Goal: Task Accomplishment & Management: Manage account settings

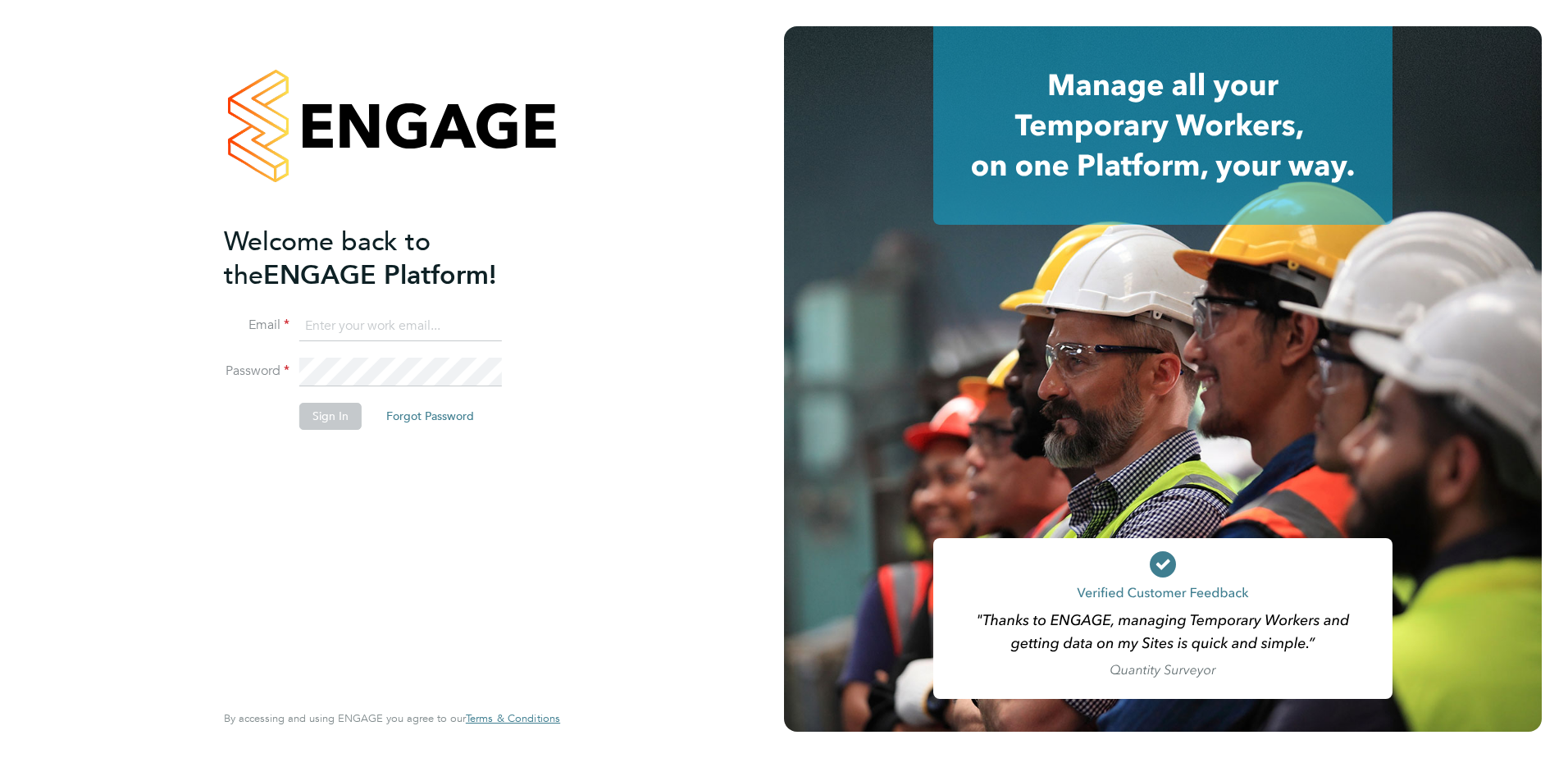
type input "[PERSON_NAME][EMAIL_ADDRESS][PERSON_NAME][DOMAIN_NAME]"
click at [313, 414] on button "Sign In" at bounding box center [331, 415] width 63 height 26
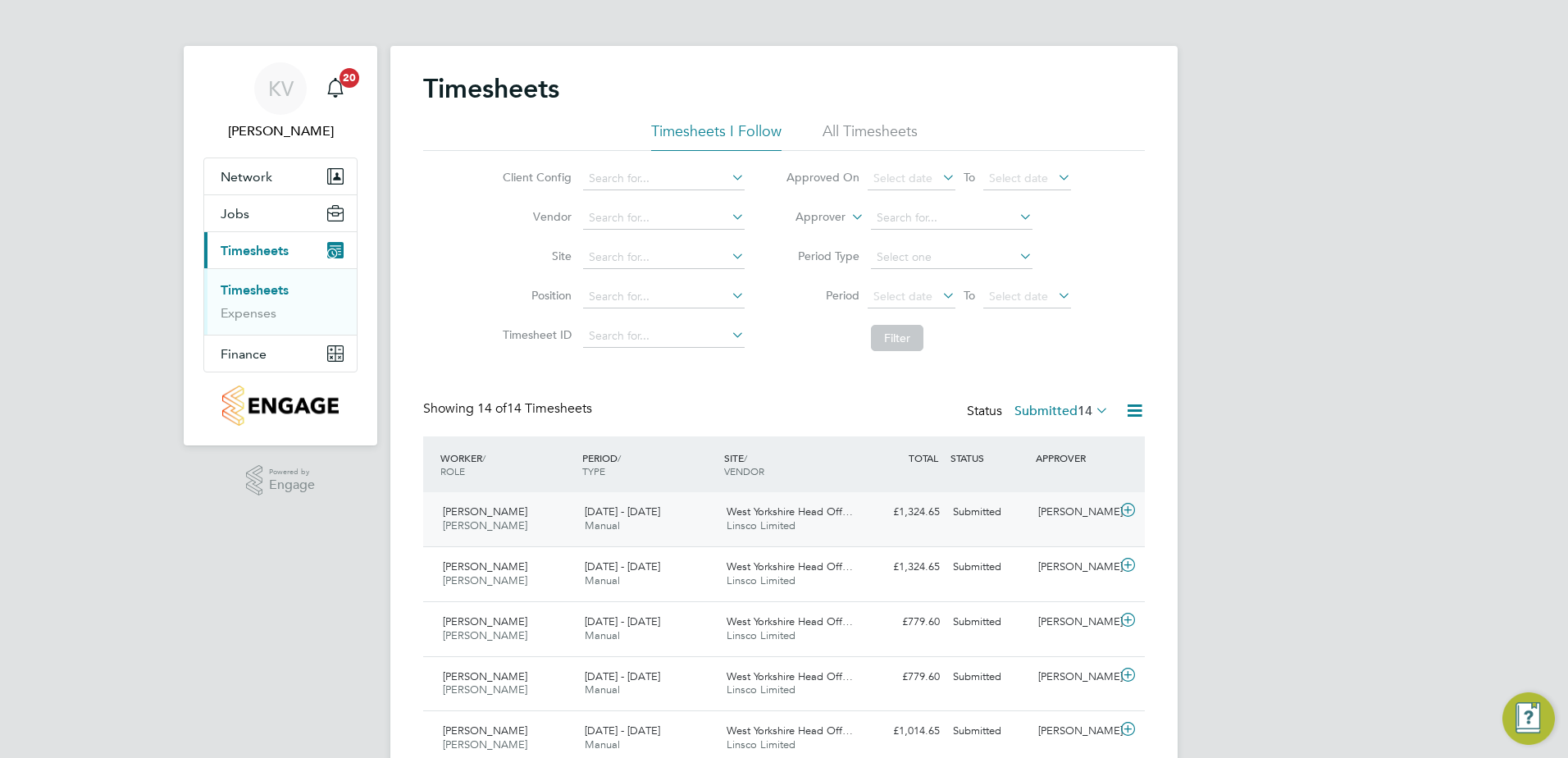
click at [961, 522] on div "Submitted" at bounding box center [989, 512] width 85 height 27
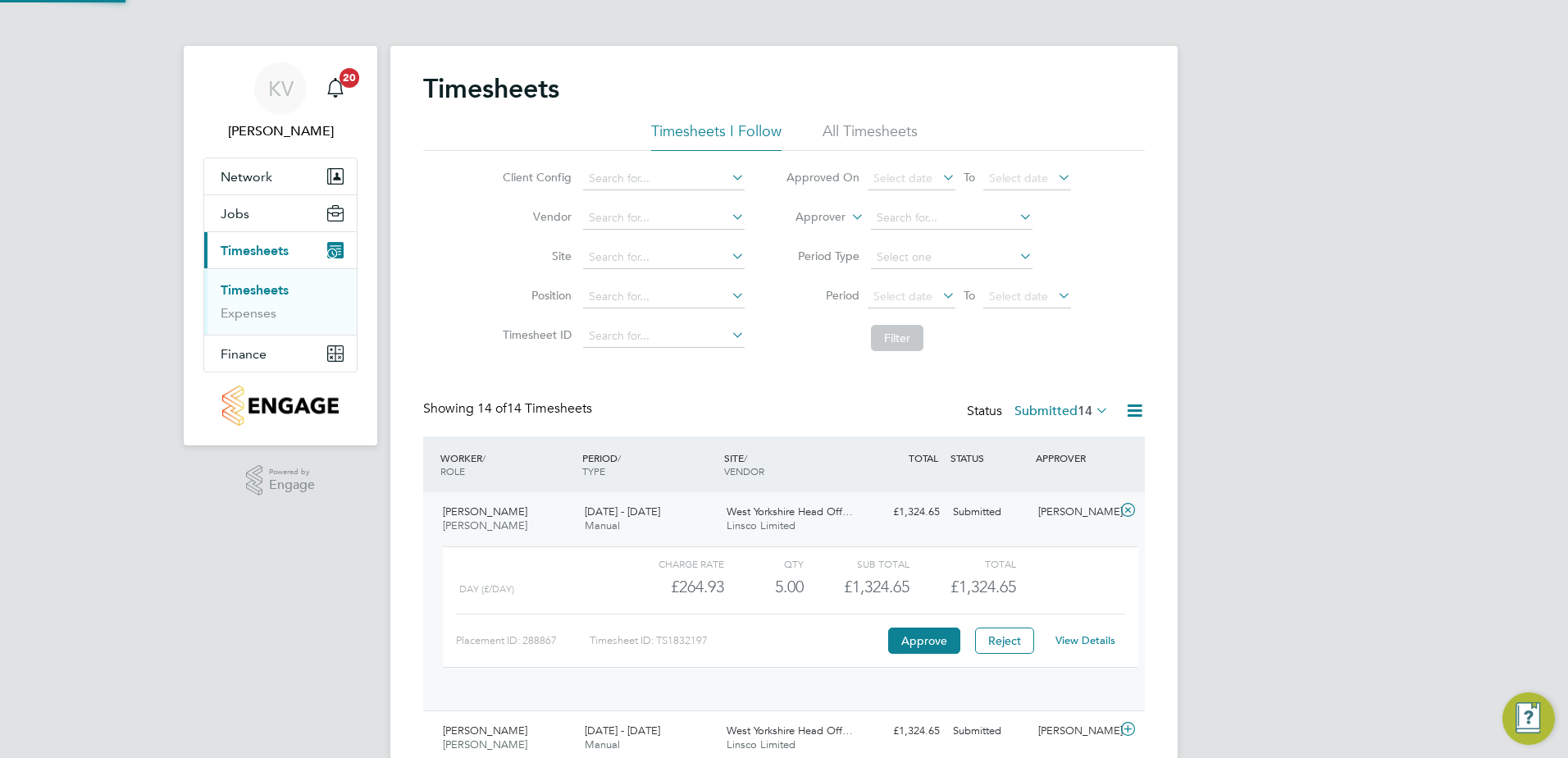
scroll to position [28, 160]
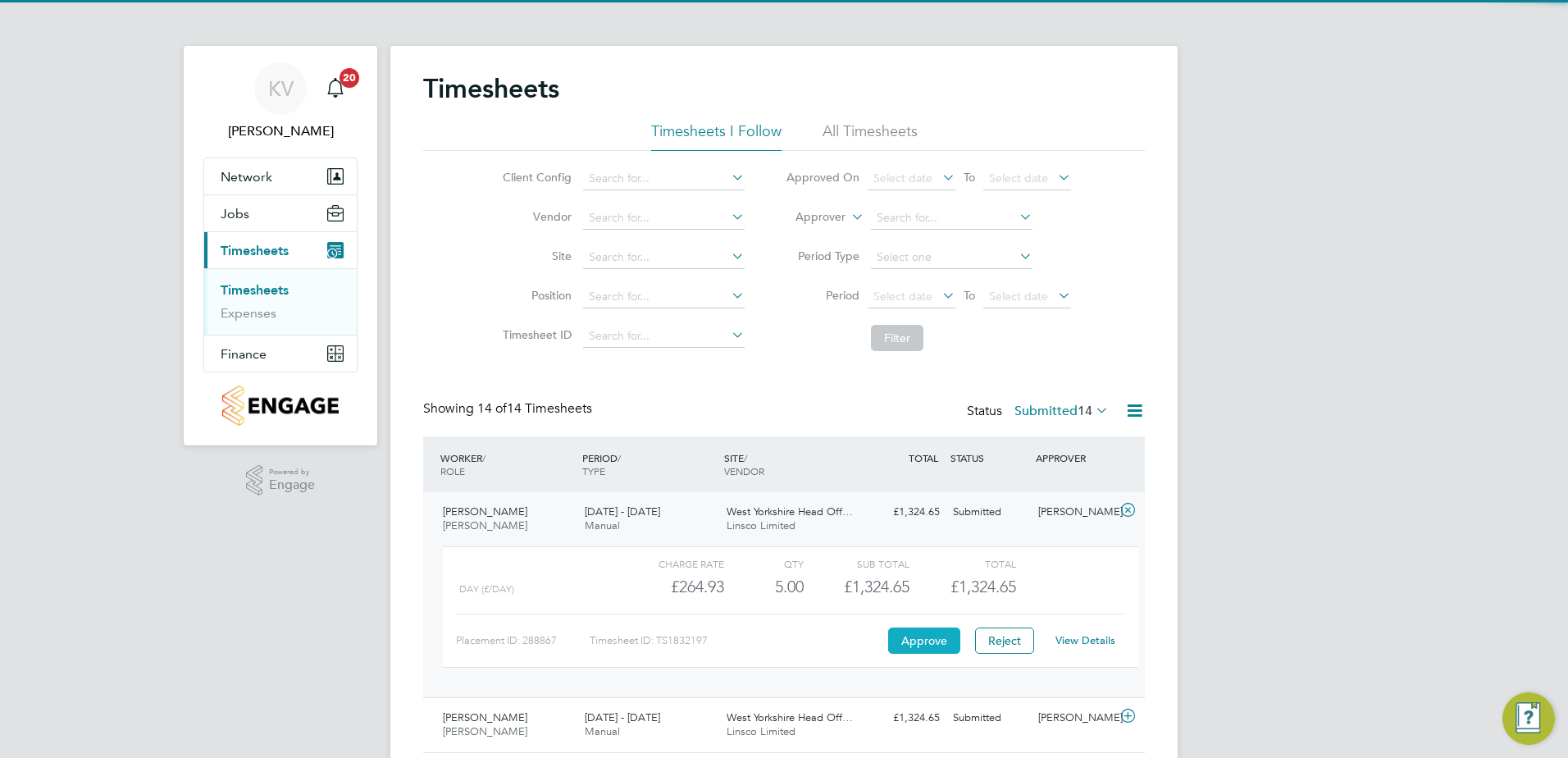
click at [938, 644] on button "Approve" at bounding box center [924, 640] width 72 height 26
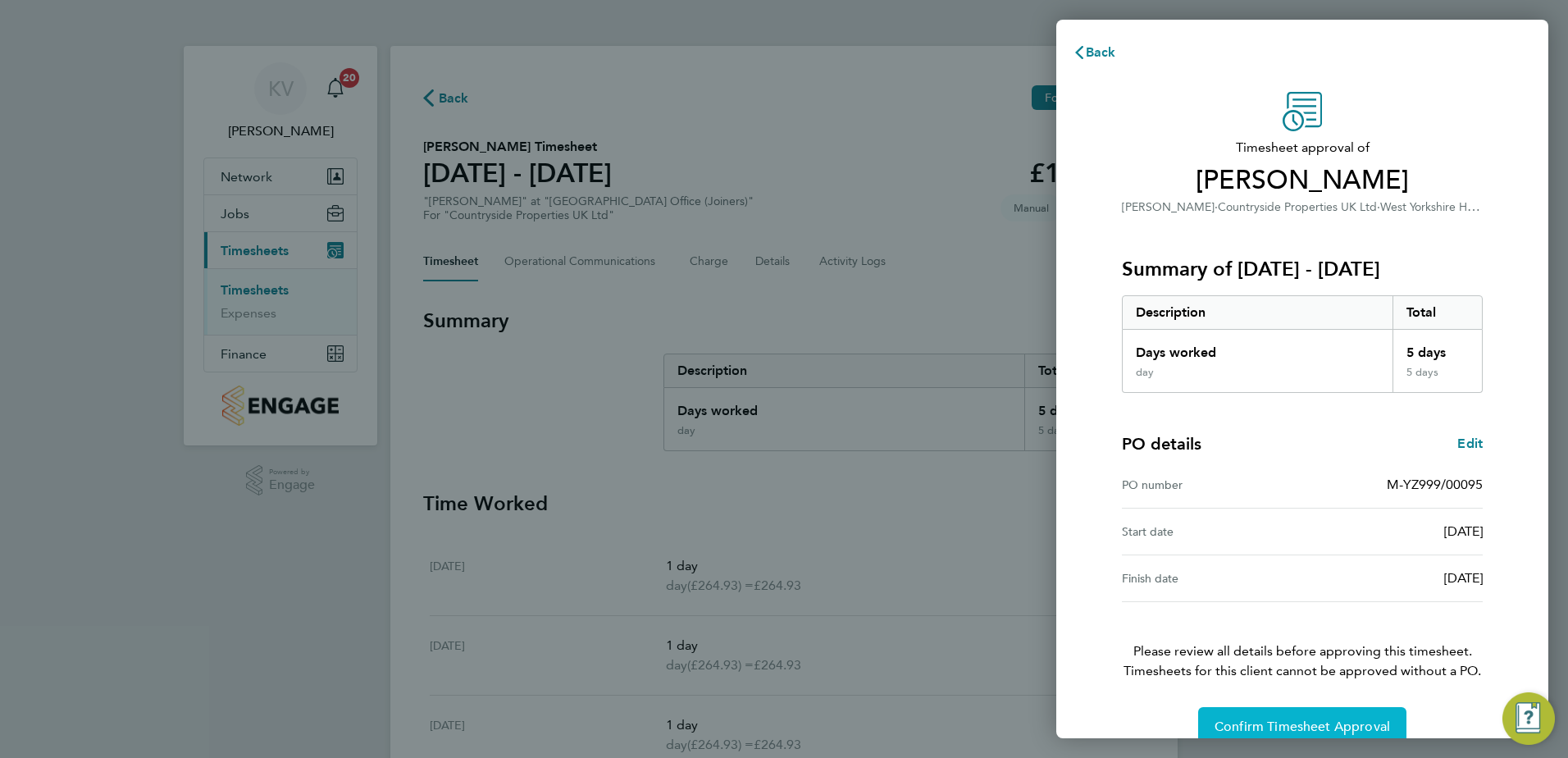
click at [1322, 730] on span "Confirm Timesheet Approval" at bounding box center [1302, 727] width 175 height 16
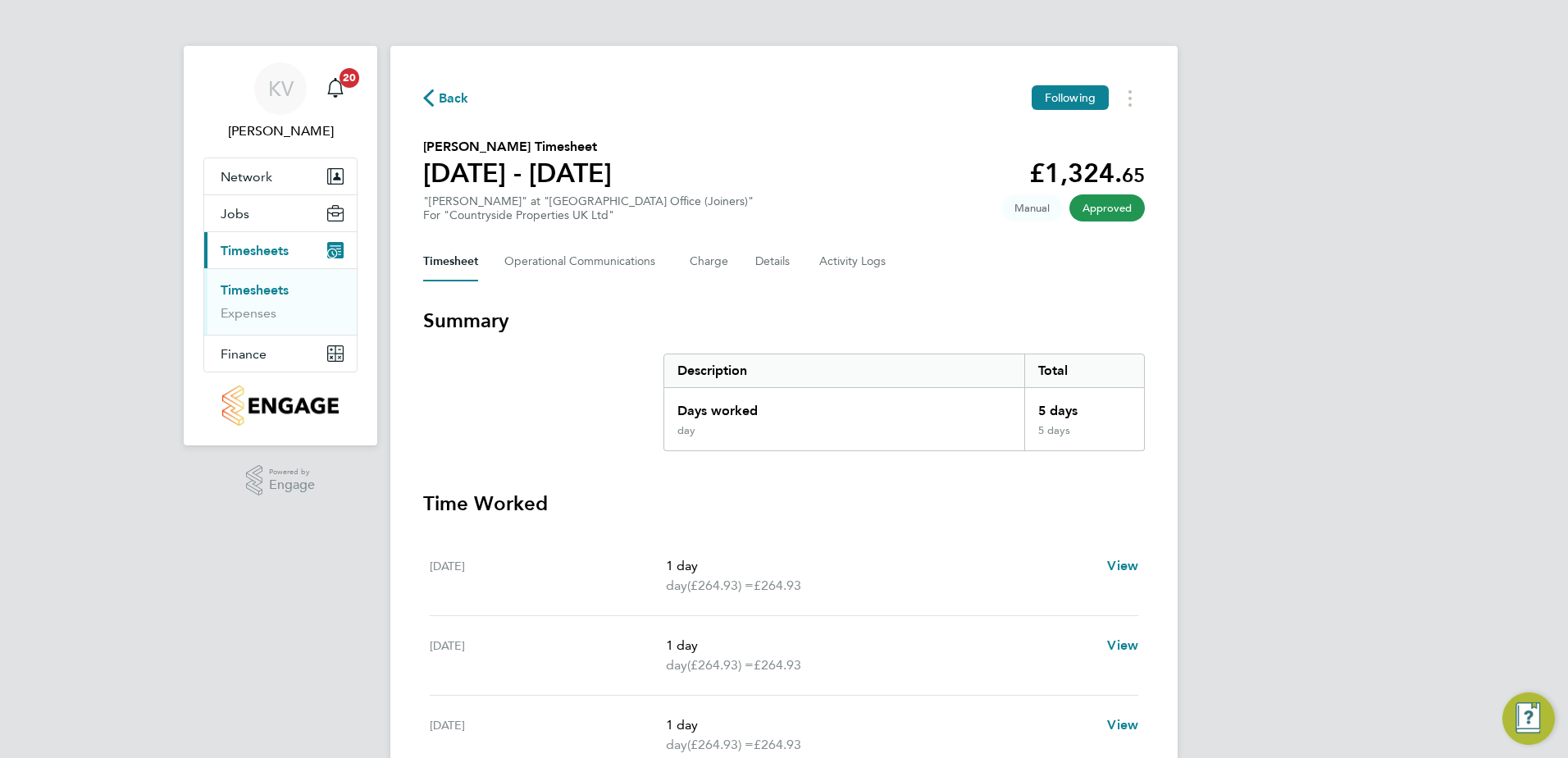
click at [452, 99] on span "Back" at bounding box center [454, 98] width 30 height 20
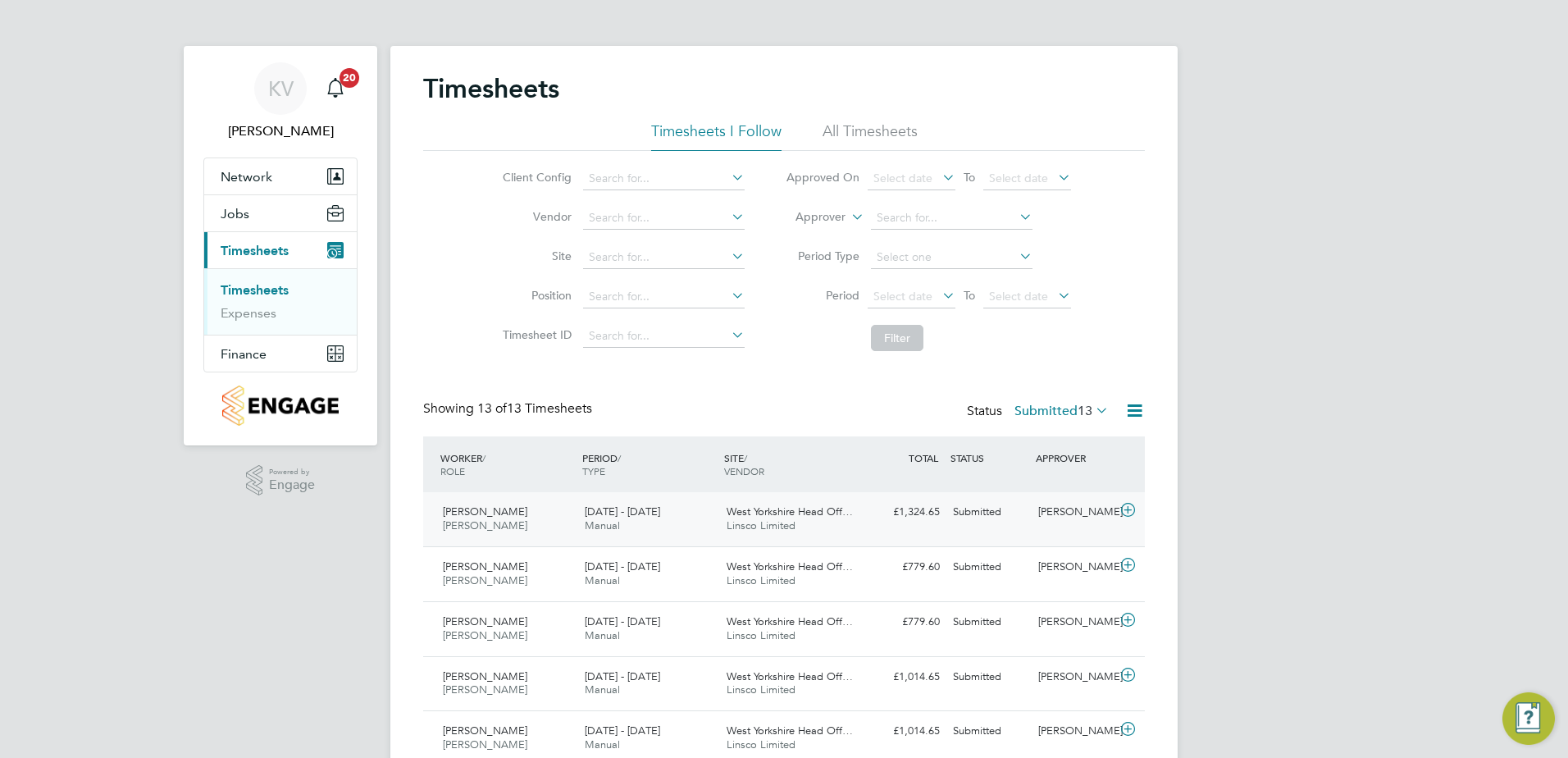
click at [860, 521] on div "West Yorkshire Head Off… Linsco Limited" at bounding box center [790, 519] width 142 height 41
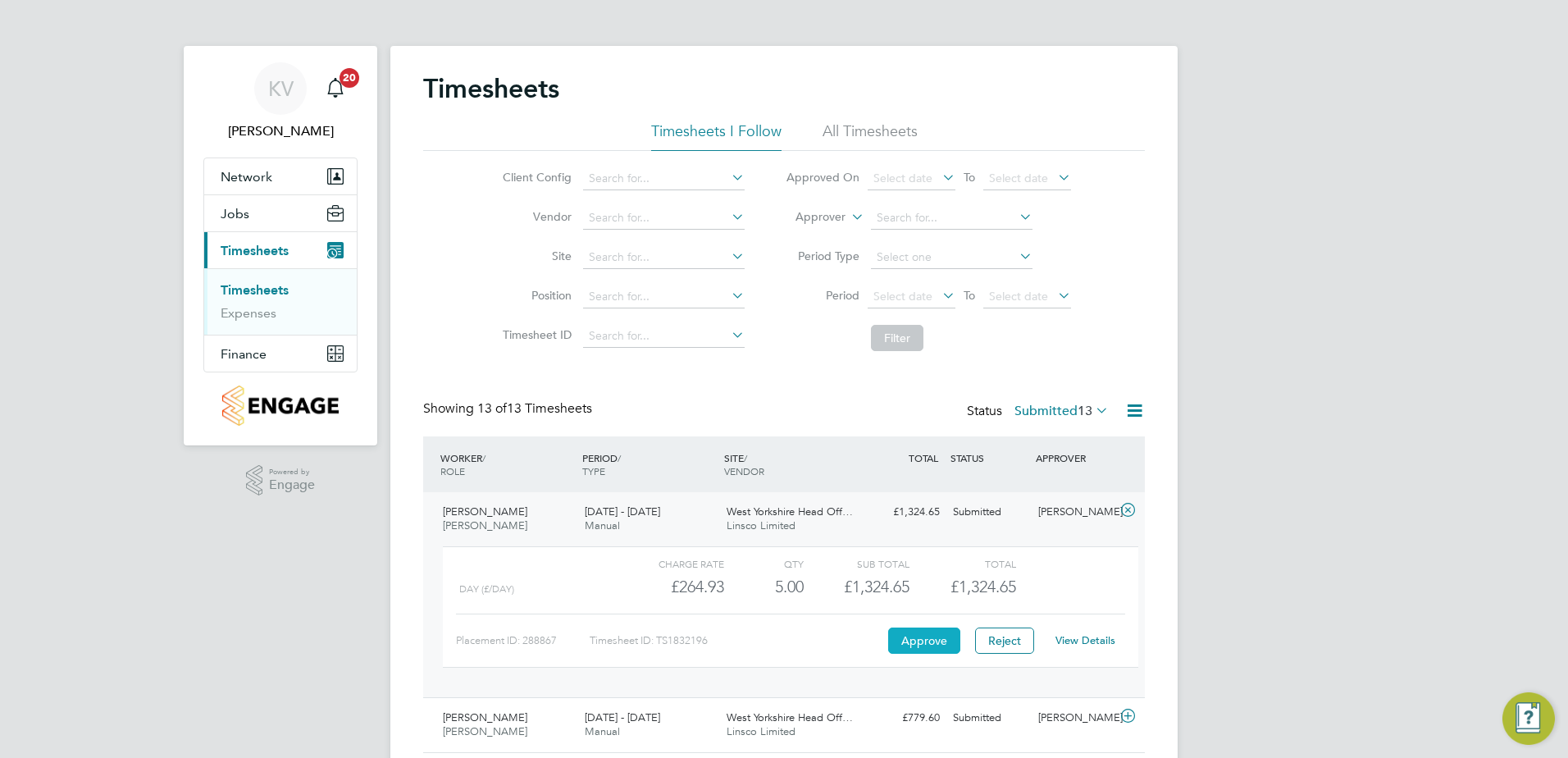
click at [918, 645] on button "Approve" at bounding box center [924, 640] width 72 height 26
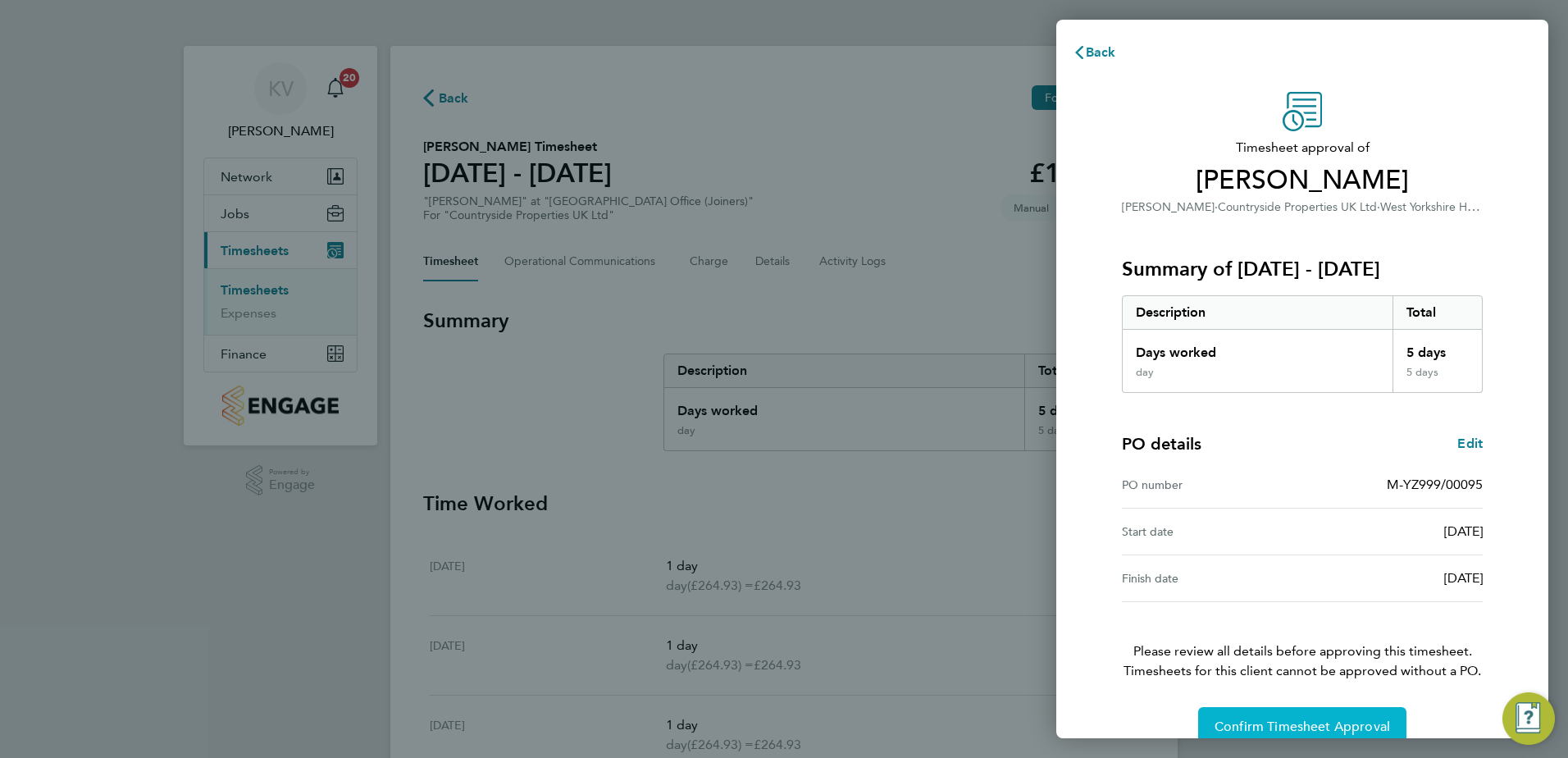
click at [1290, 723] on span "Confirm Timesheet Approval" at bounding box center [1302, 727] width 175 height 16
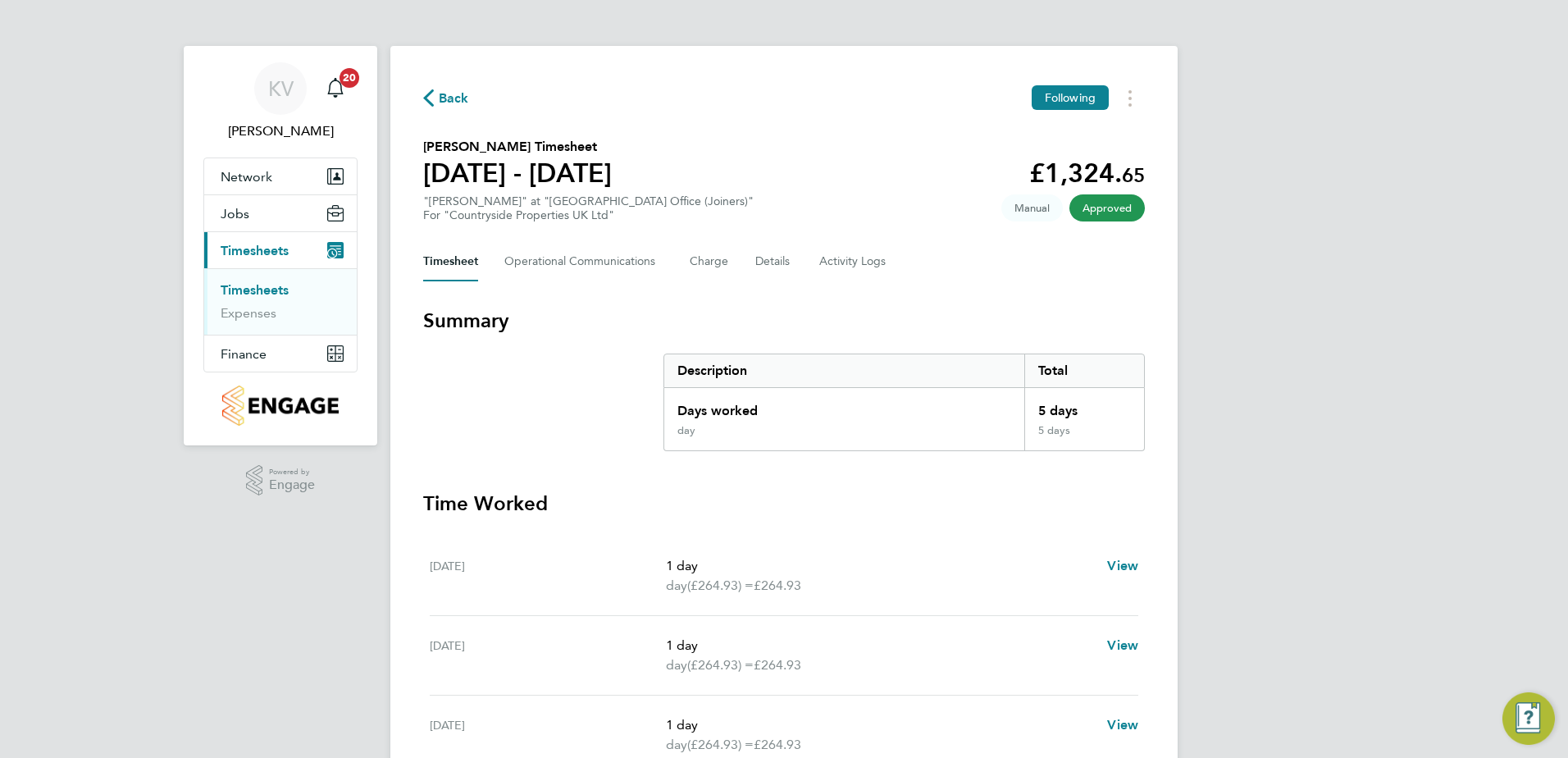
click at [446, 96] on span "Back" at bounding box center [454, 98] width 30 height 20
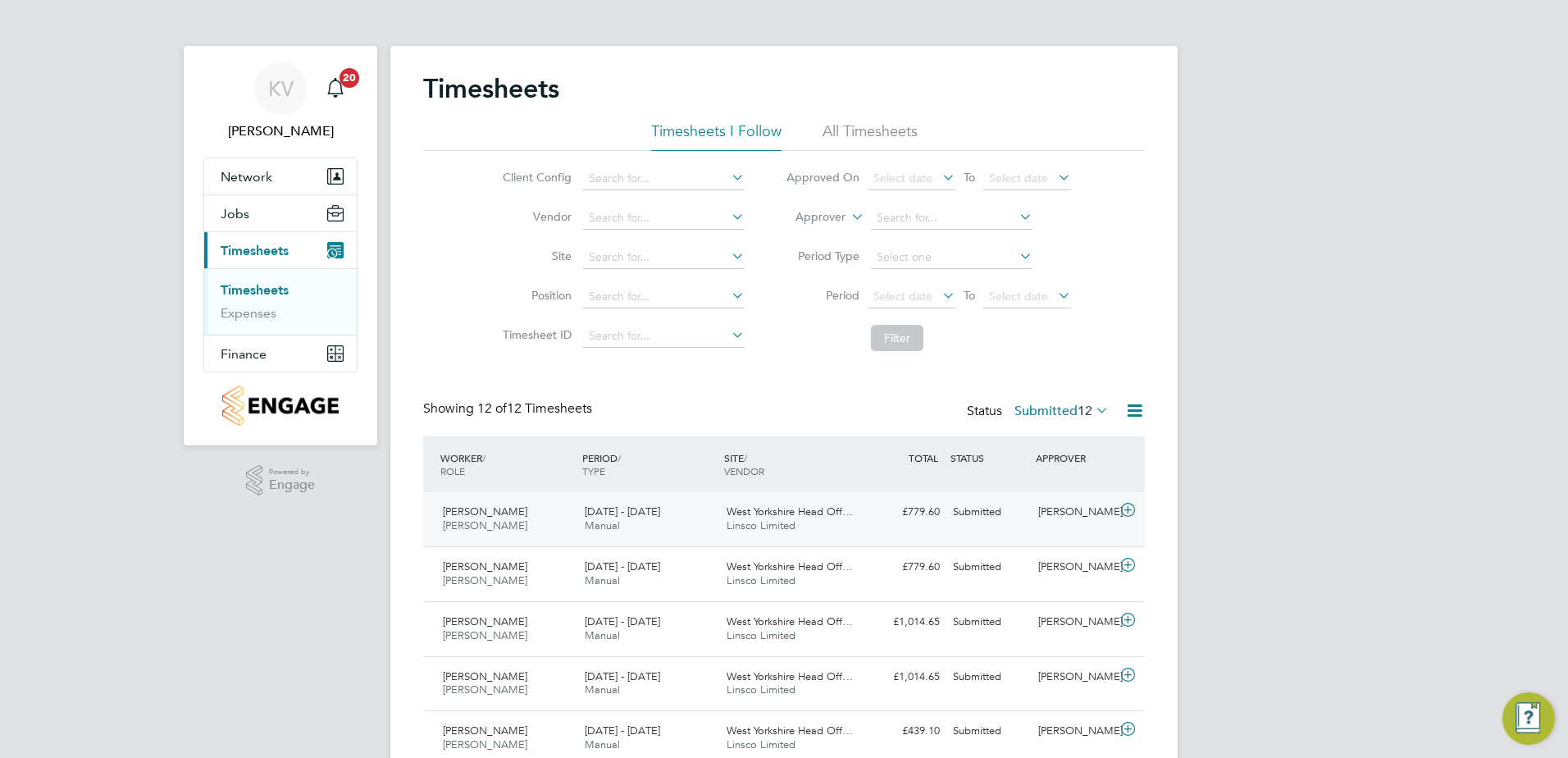
click at [683, 515] on div "22 - 28 Sep 2025 Manual" at bounding box center [649, 519] width 142 height 41
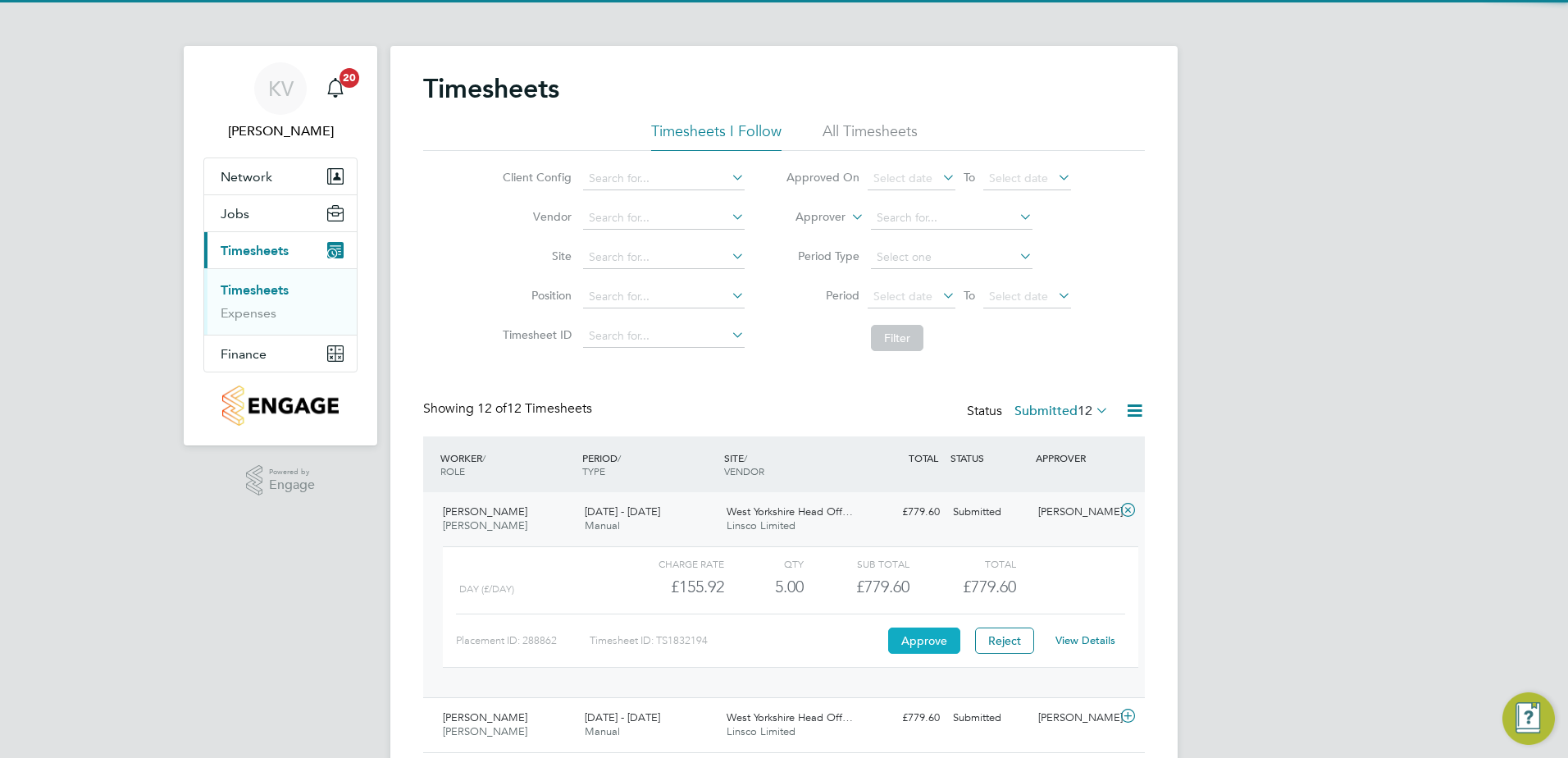
click at [921, 640] on button "Approve" at bounding box center [924, 640] width 72 height 26
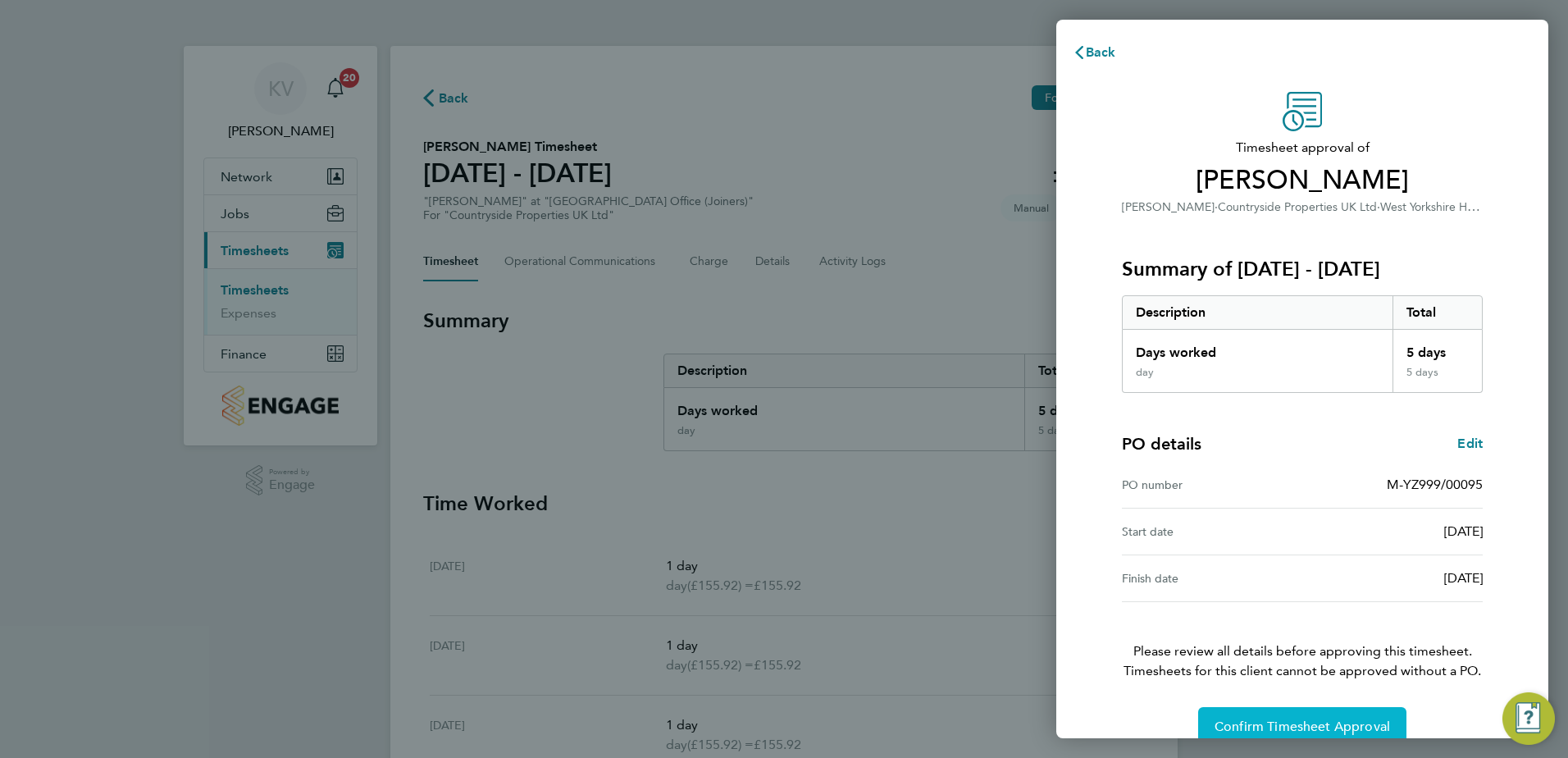
click at [1284, 715] on button "Confirm Timesheet Approval" at bounding box center [1302, 727] width 208 height 39
